Goal: Find specific page/section: Find specific page/section

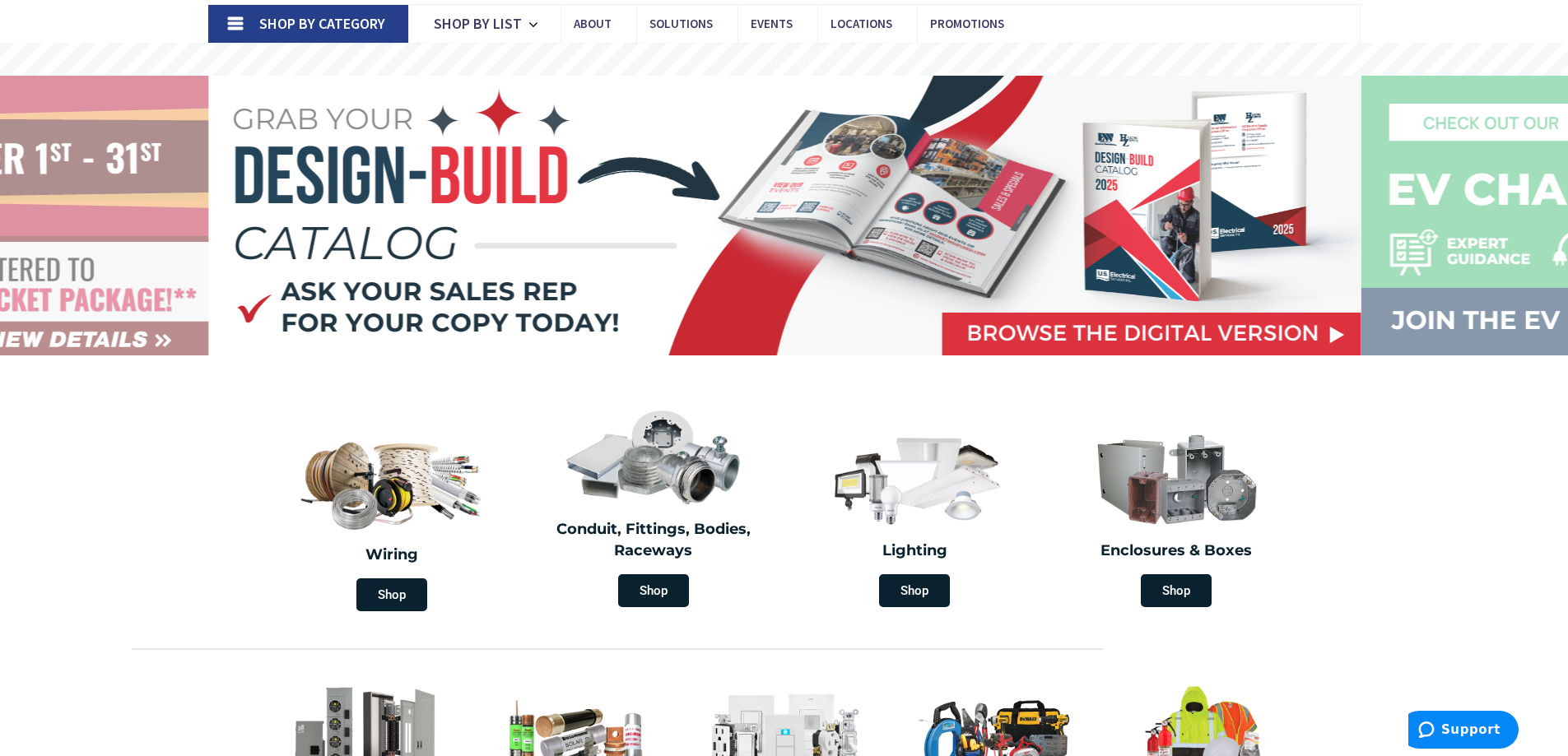
scroll to position [411, 0]
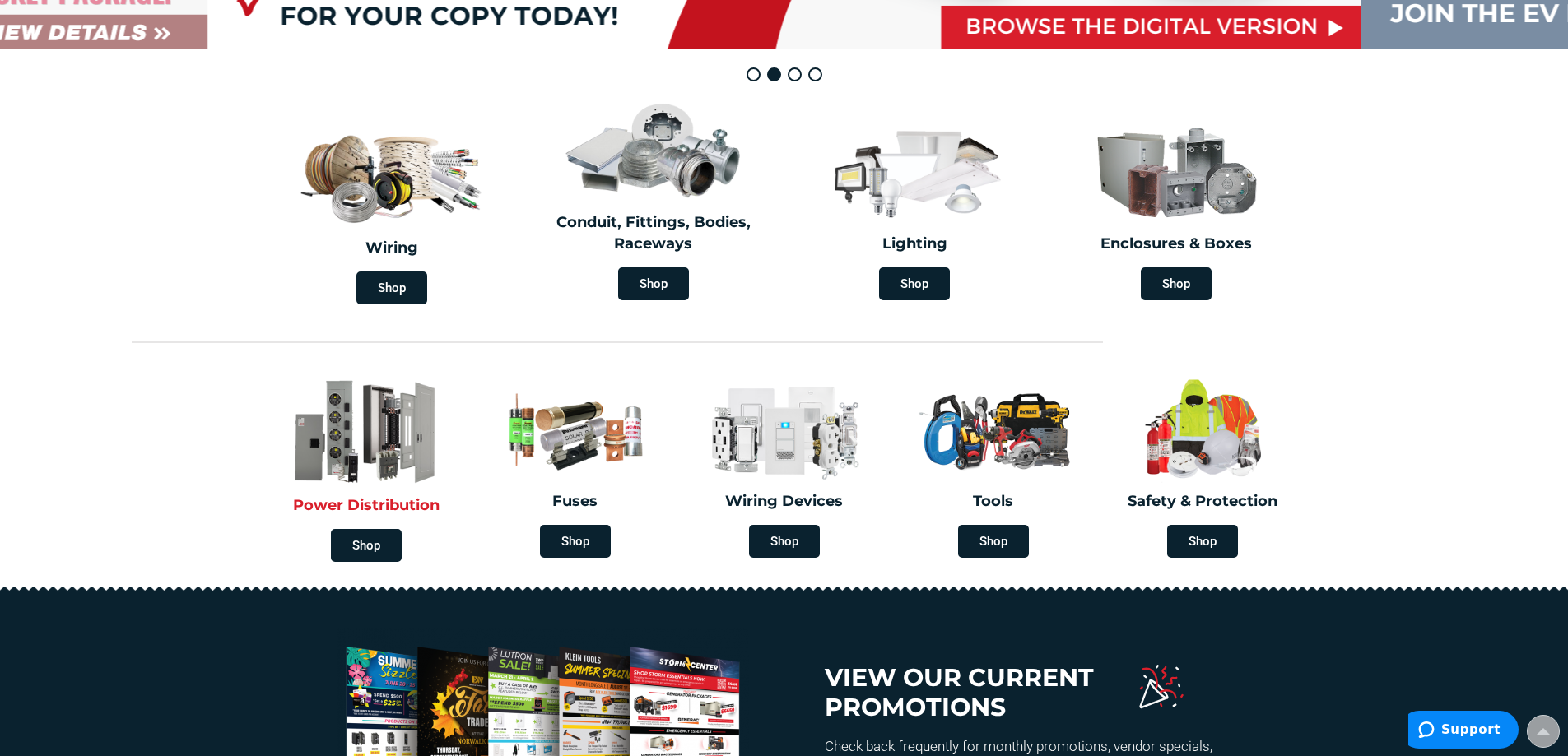
click at [387, 500] on h2 "Power Distribution" at bounding box center [366, 506] width 192 height 22
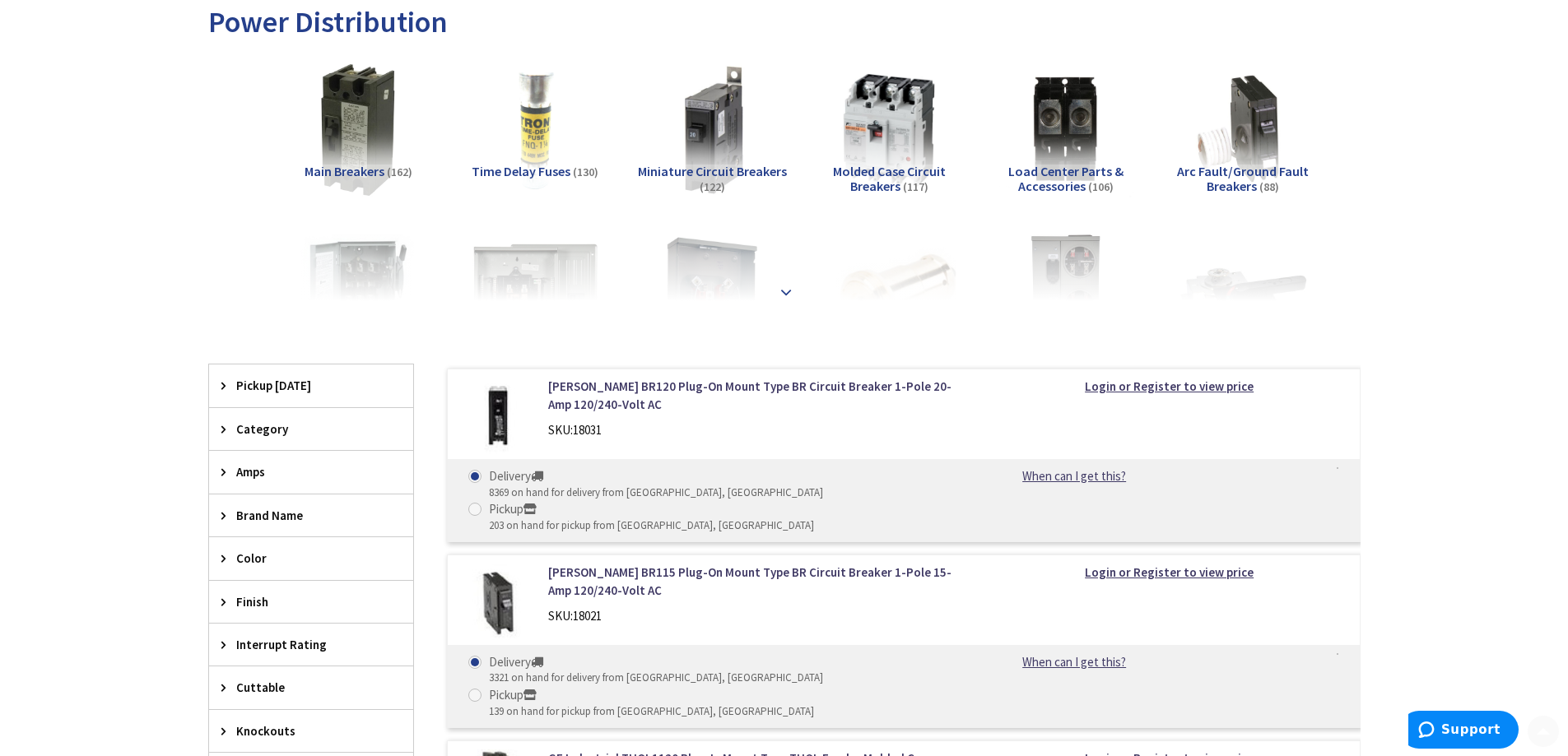
scroll to position [246, 0]
click at [786, 286] on strong at bounding box center [785, 289] width 20 height 18
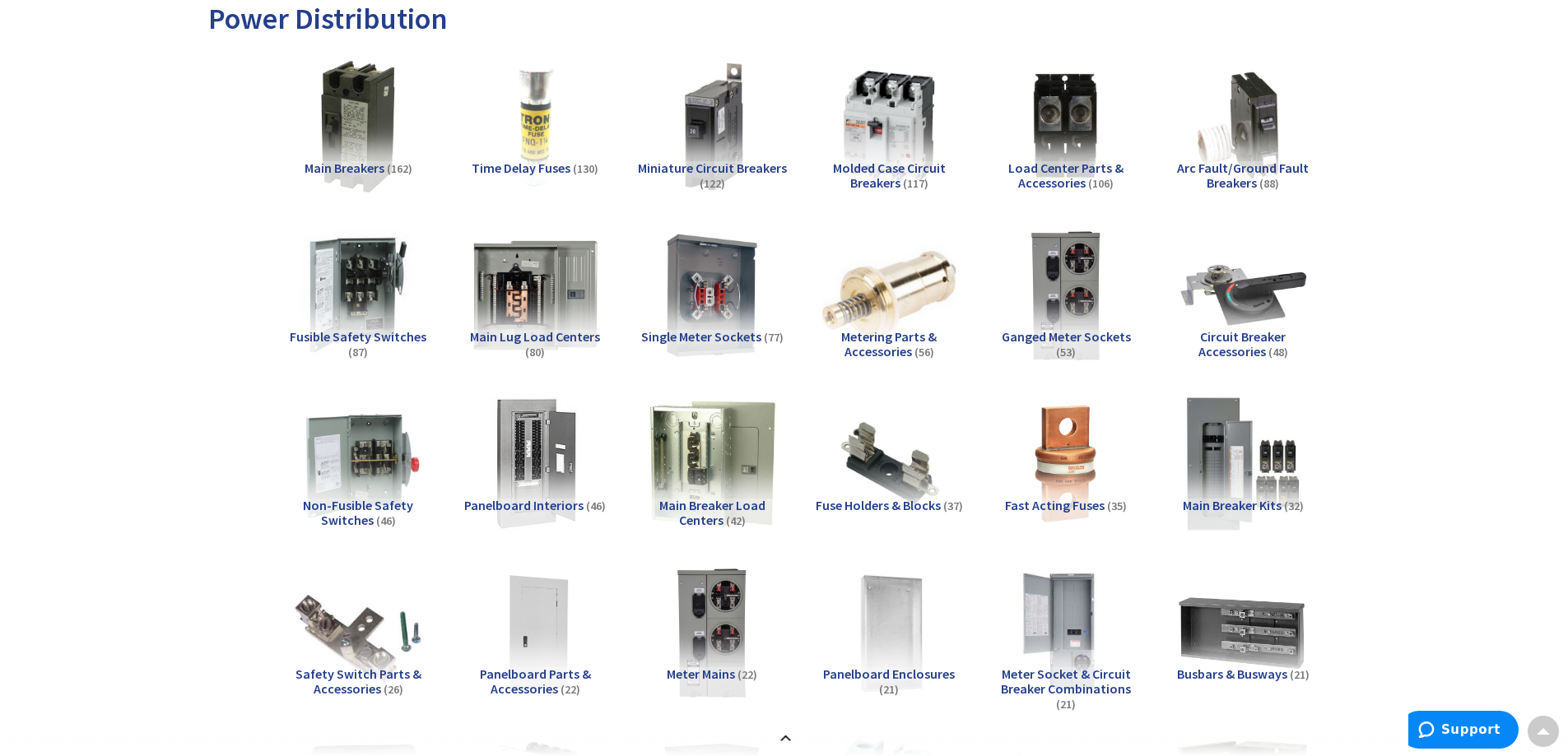
scroll to position [253, 0]
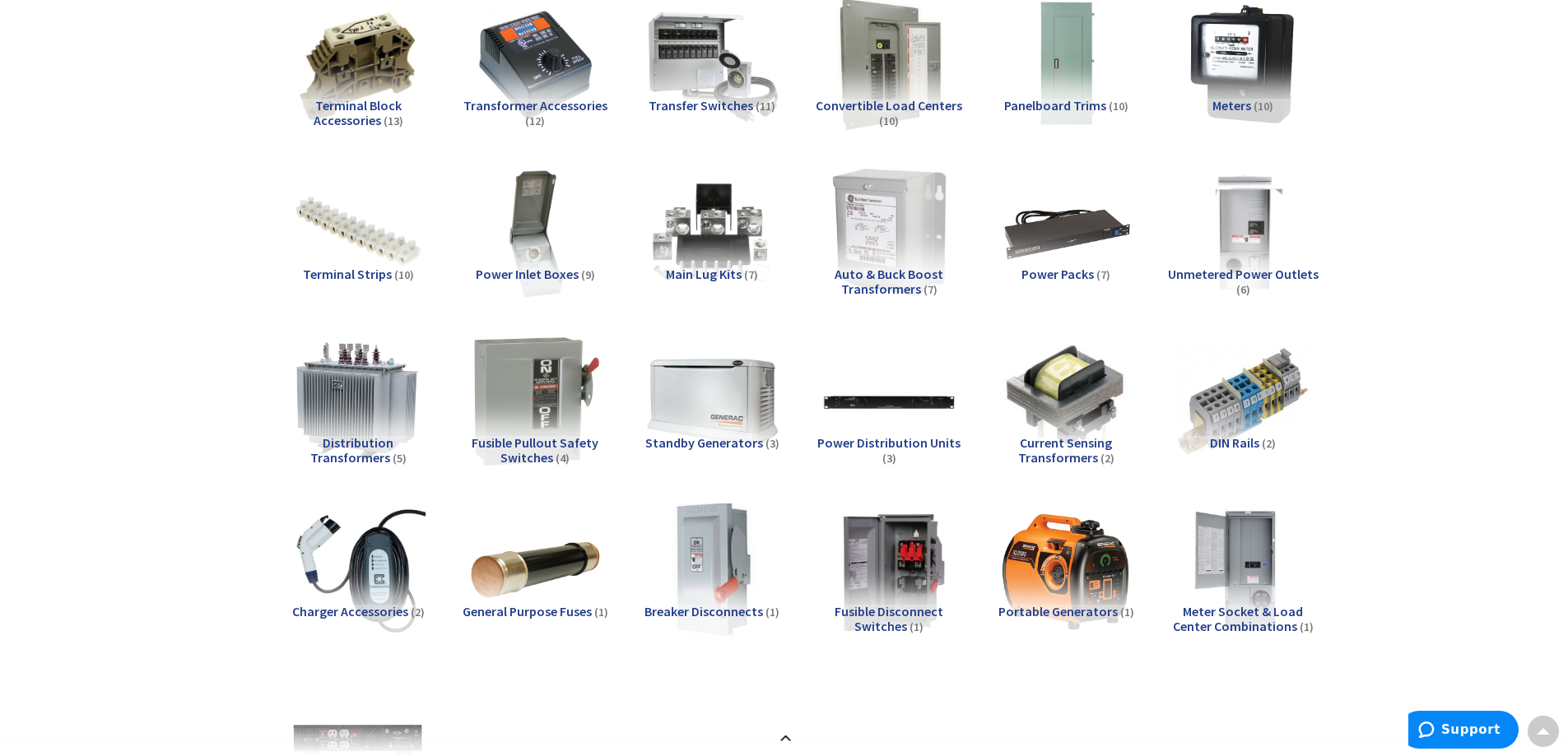
scroll to position [1157, 0]
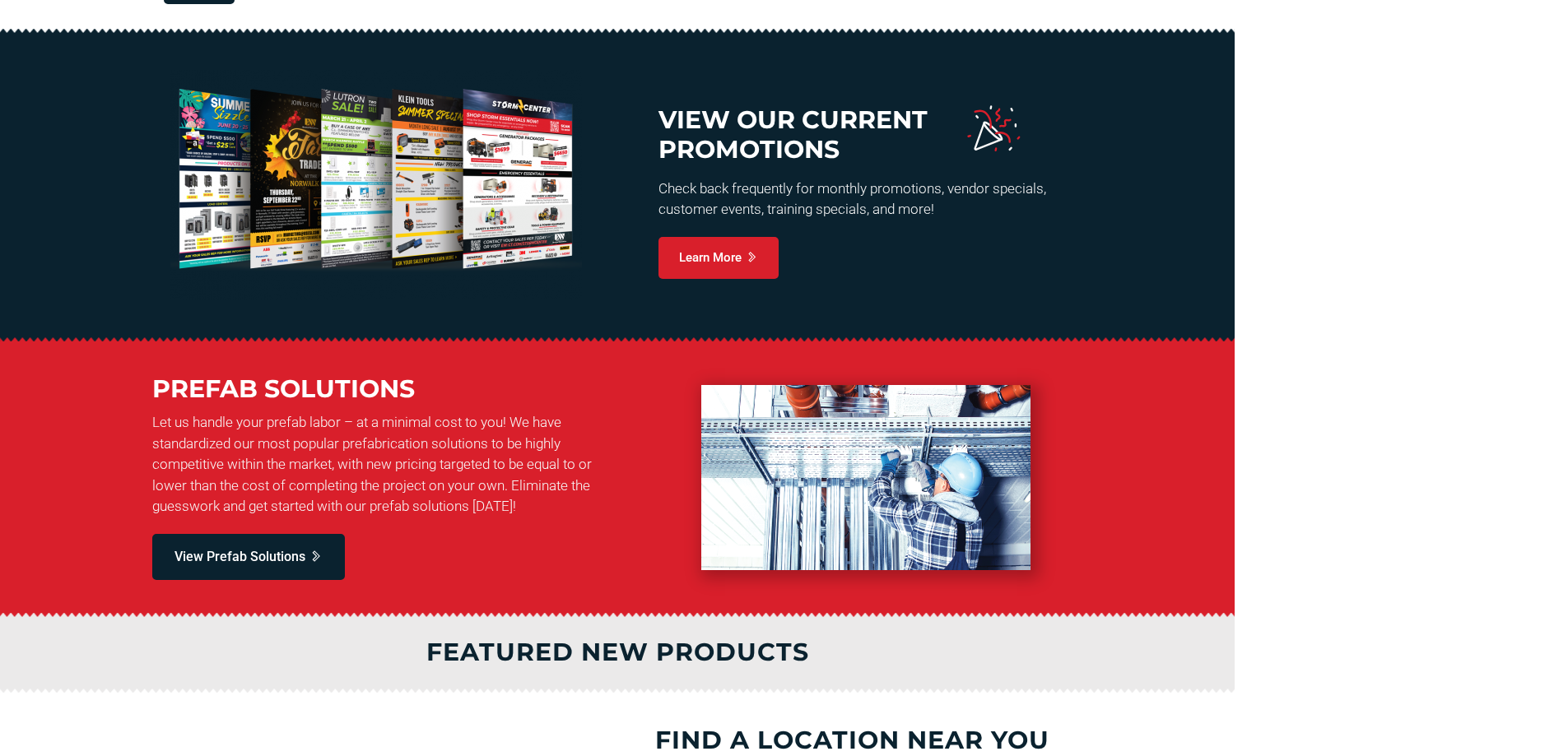
scroll to position [690, 0]
